Goal: Task Accomplishment & Management: Manage account settings

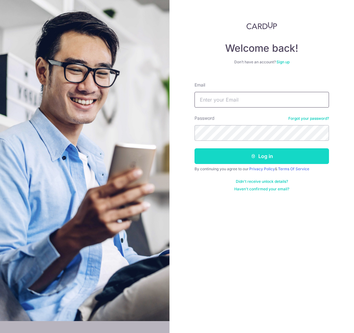
type input "[EMAIL_ADDRESS][DOMAIN_NAME]"
click at [242, 159] on button "Log in" at bounding box center [262, 156] width 135 height 16
